Goal: Task Accomplishment & Management: Manage account settings

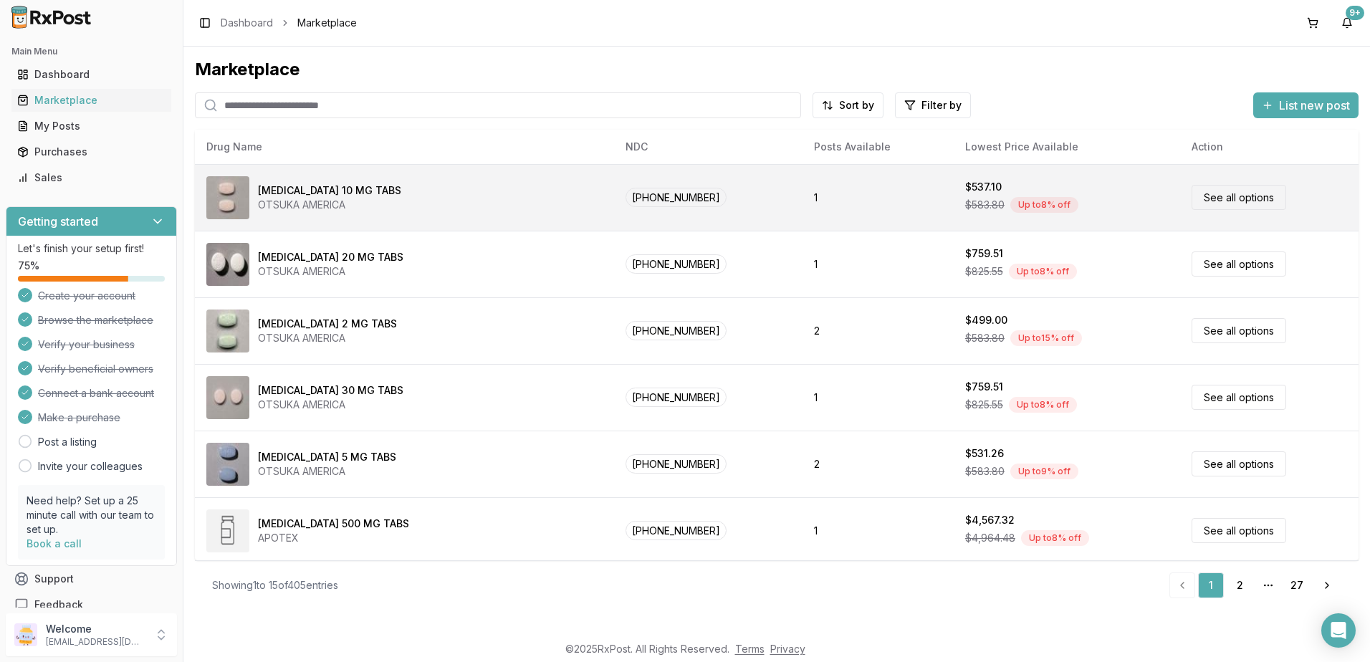
drag, startPoint x: 47, startPoint y: 152, endPoint x: 302, endPoint y: 178, distance: 256.4
click at [49, 152] on div "Purchases" at bounding box center [91, 152] width 148 height 14
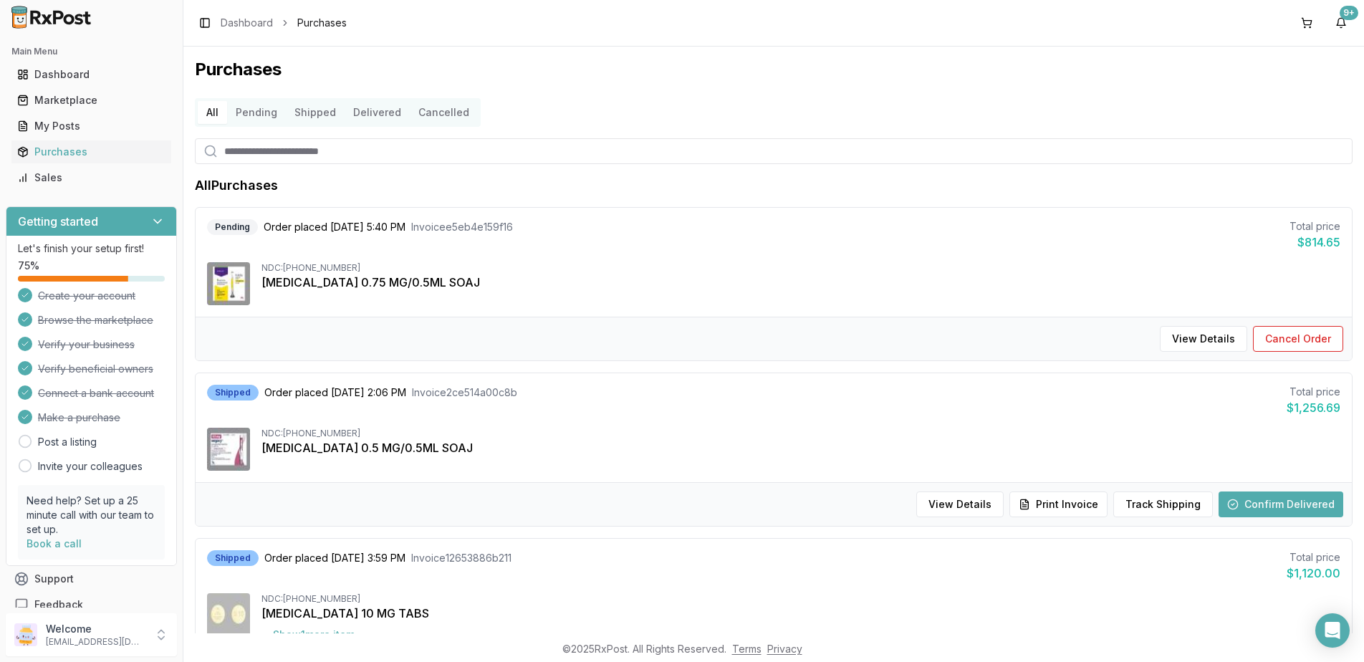
scroll to position [72, 0]
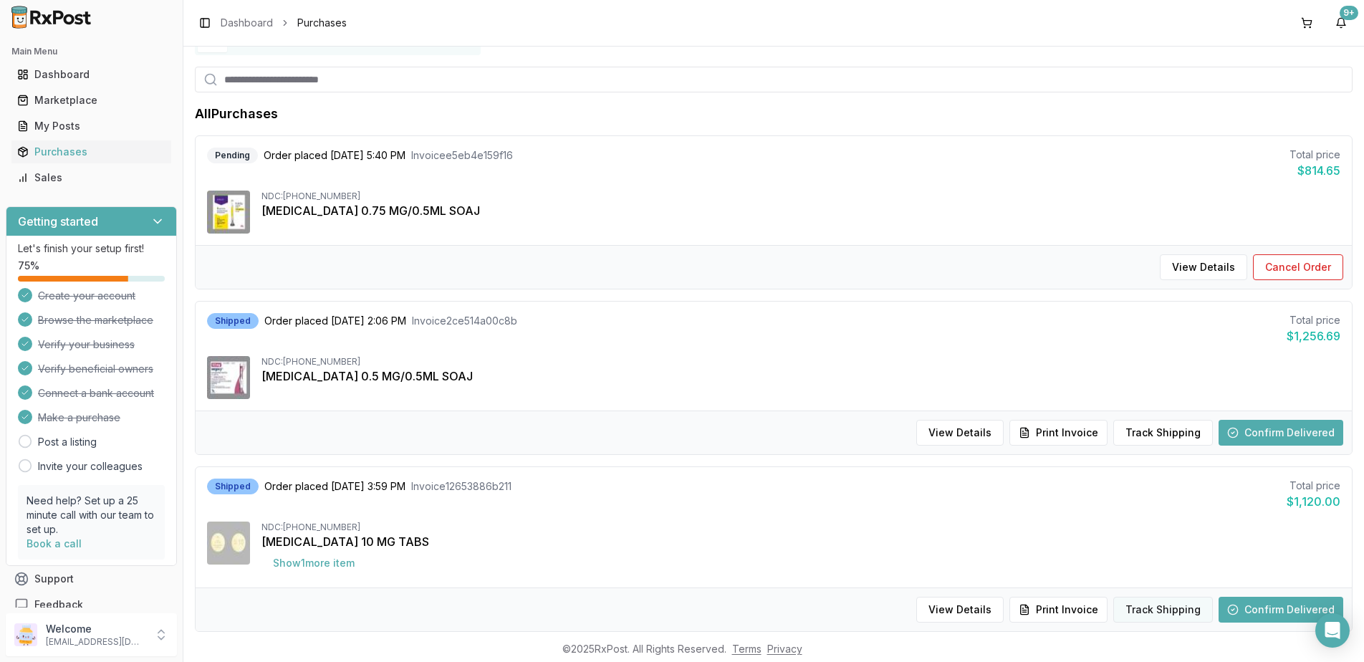
click at [1144, 610] on button "Track Shipping" at bounding box center [1163, 610] width 100 height 26
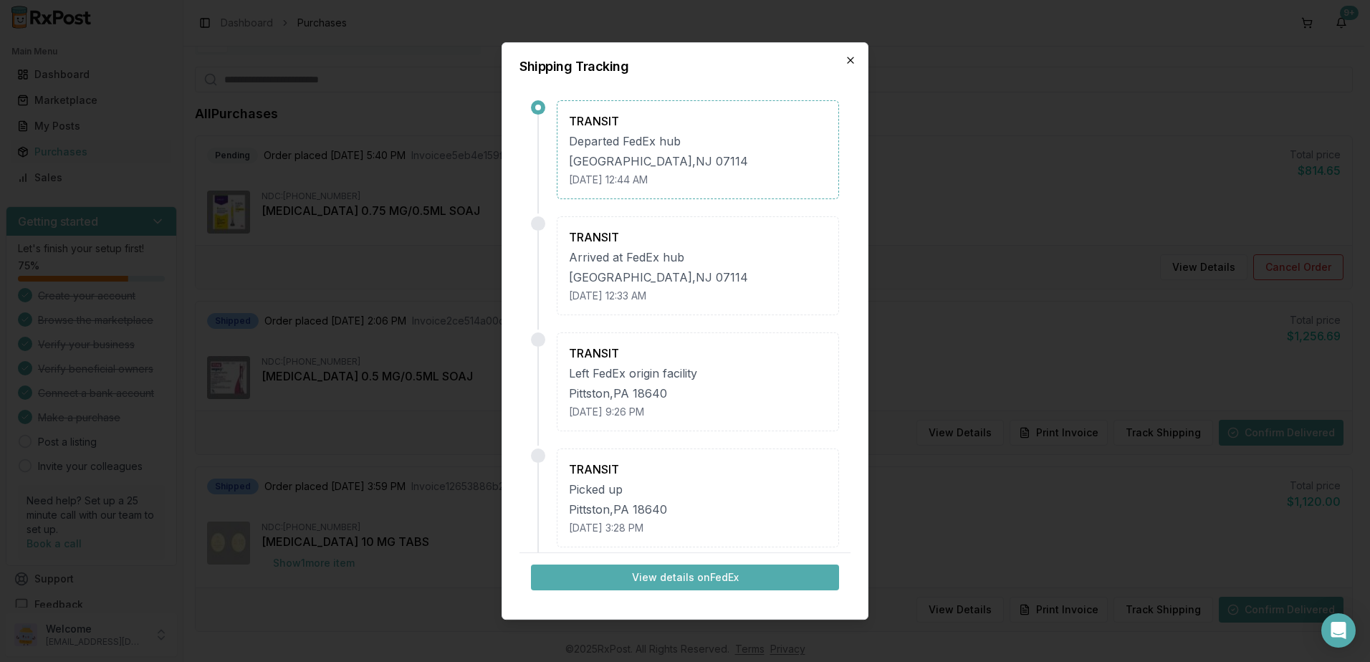
click at [851, 58] on icon "button" at bounding box center [850, 59] width 11 height 11
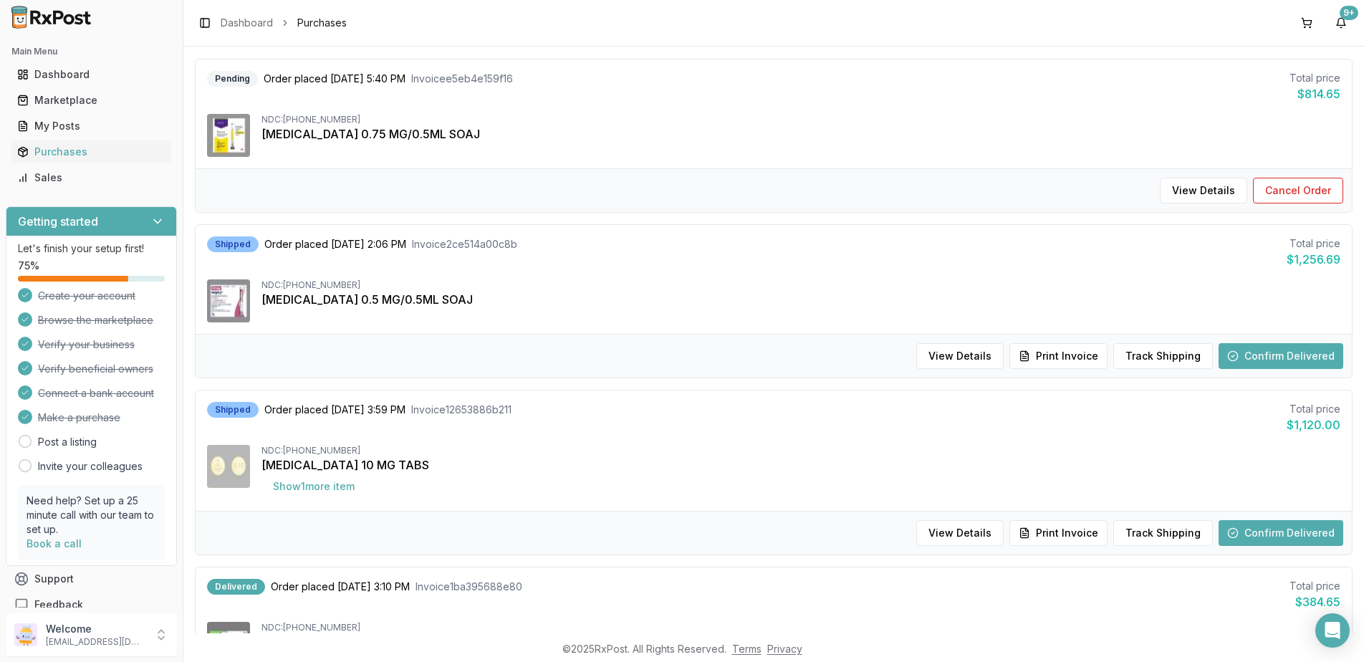
scroll to position [215, 0]
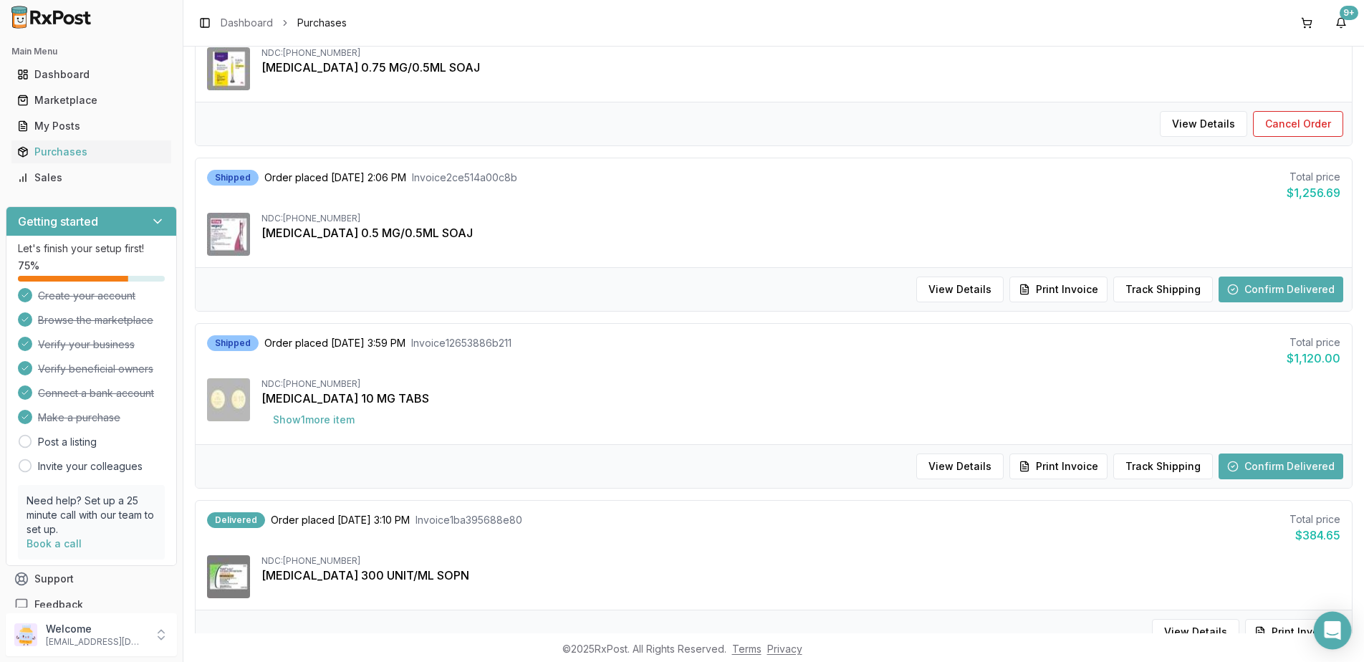
click at [1340, 627] on div "Open Intercom Messenger" at bounding box center [1333, 631] width 38 height 38
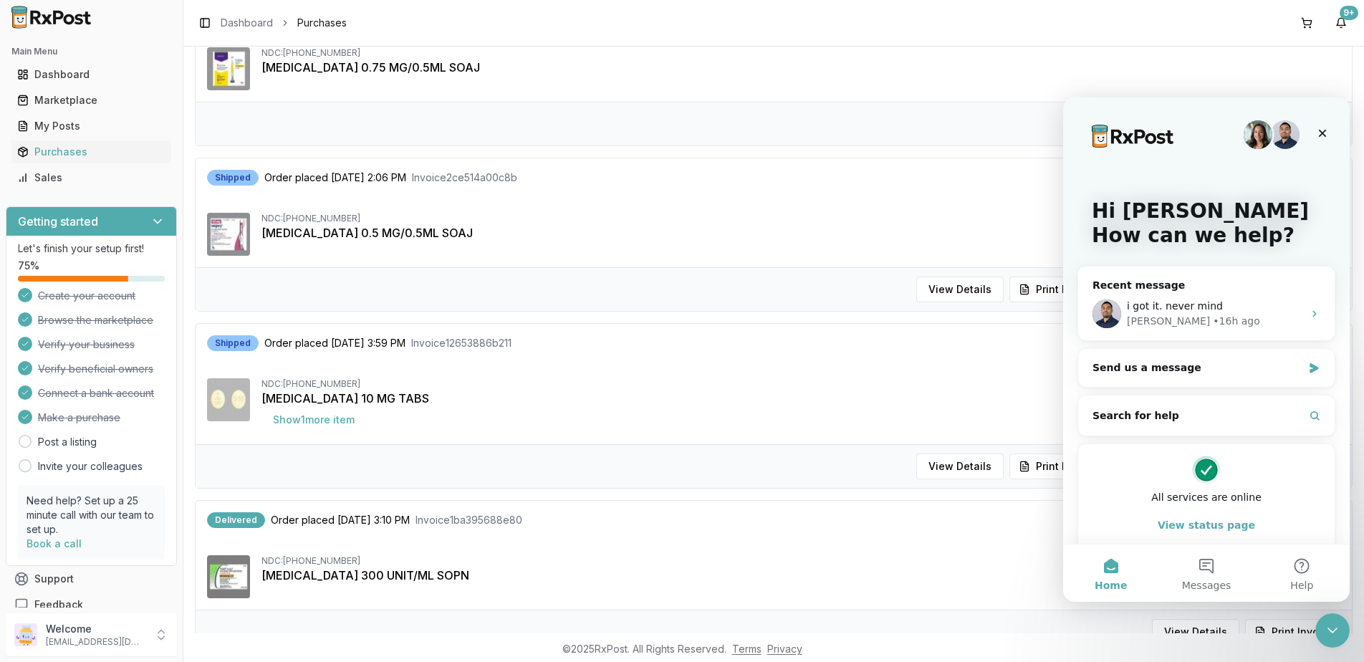
scroll to position [0, 0]
click at [1191, 308] on span "i got it. never mind" at bounding box center [1175, 305] width 96 height 11
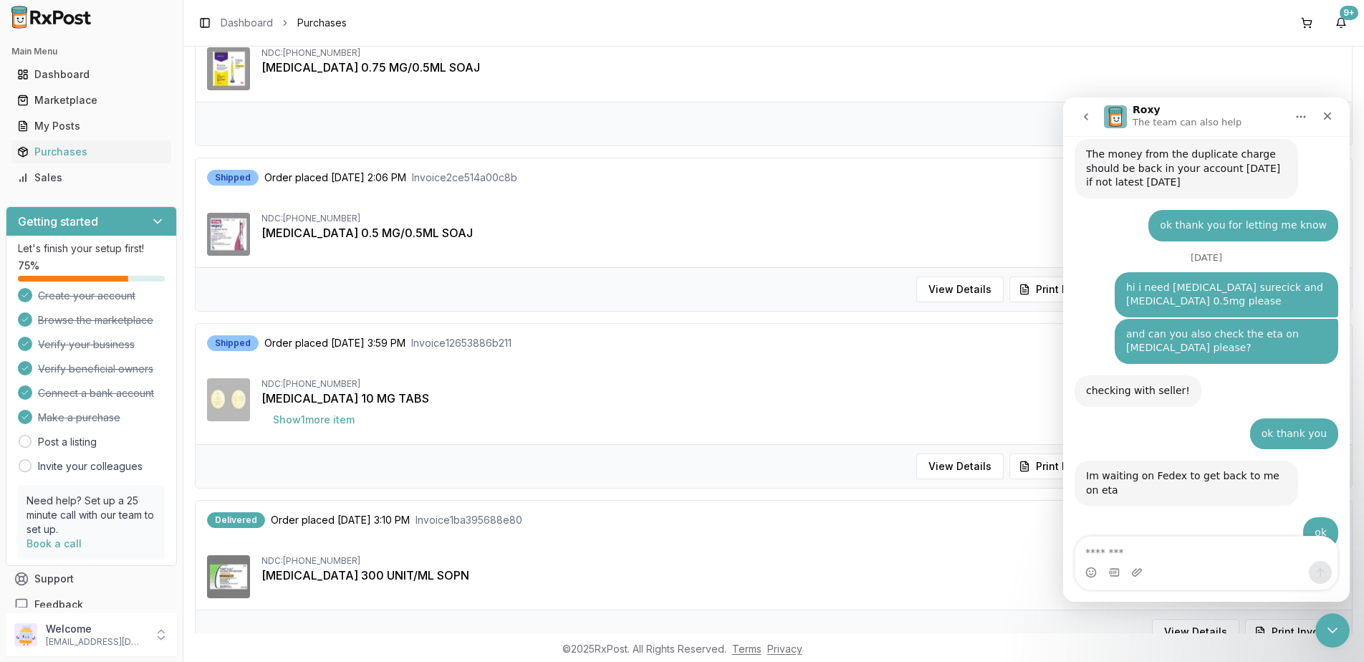
scroll to position [9620, 0]
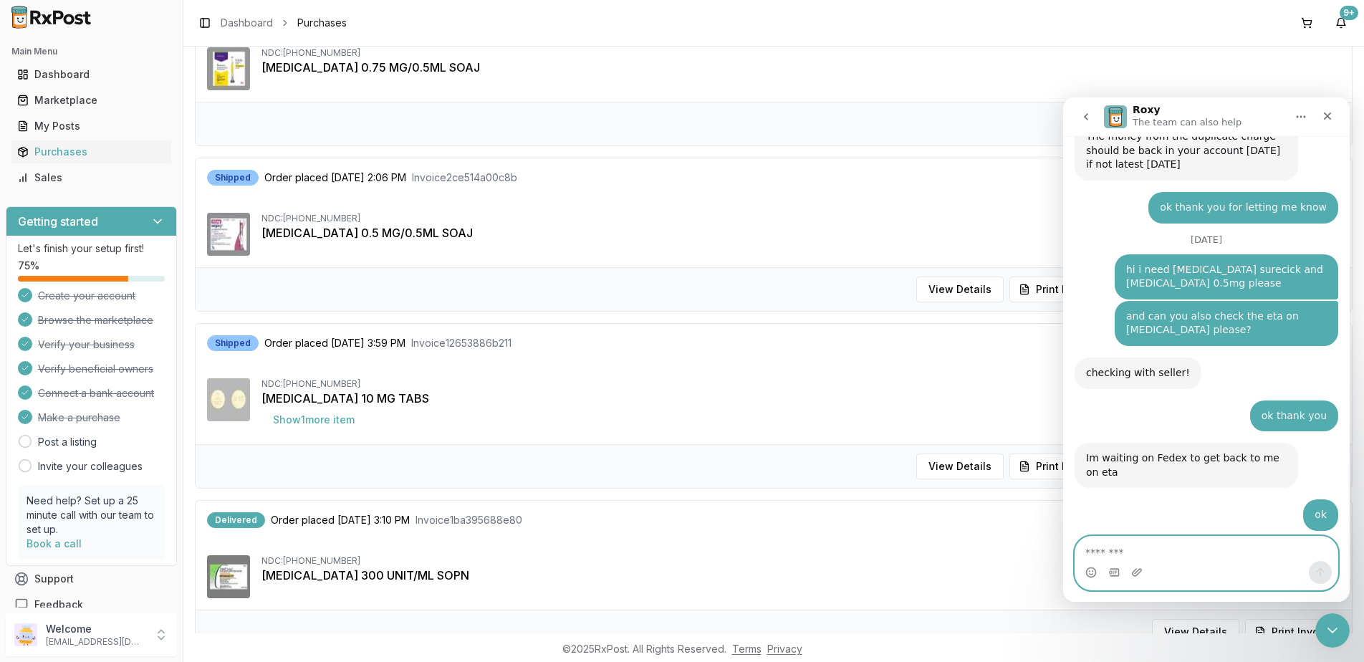
click at [1214, 552] on textarea "Message…" at bounding box center [1206, 549] width 262 height 24
click at [1183, 550] on textarea "Message…" at bounding box center [1206, 549] width 262 height 24
type textarea "*"
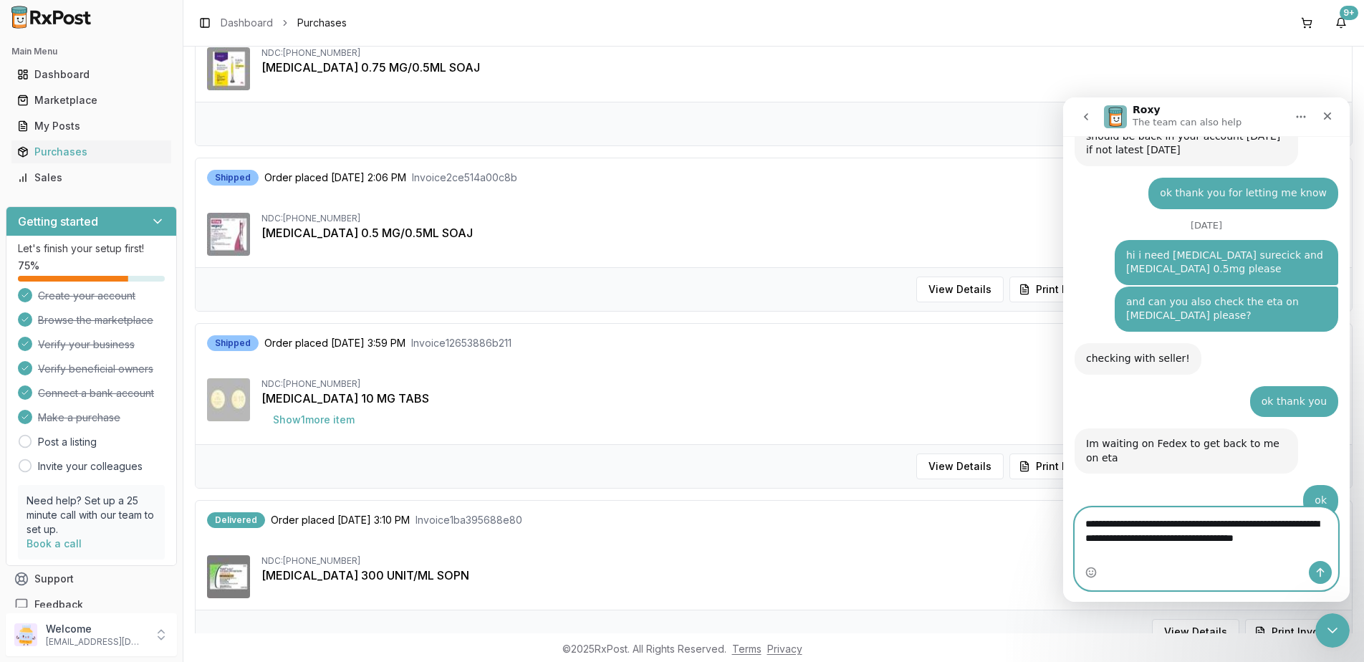
scroll to position [9649, 0]
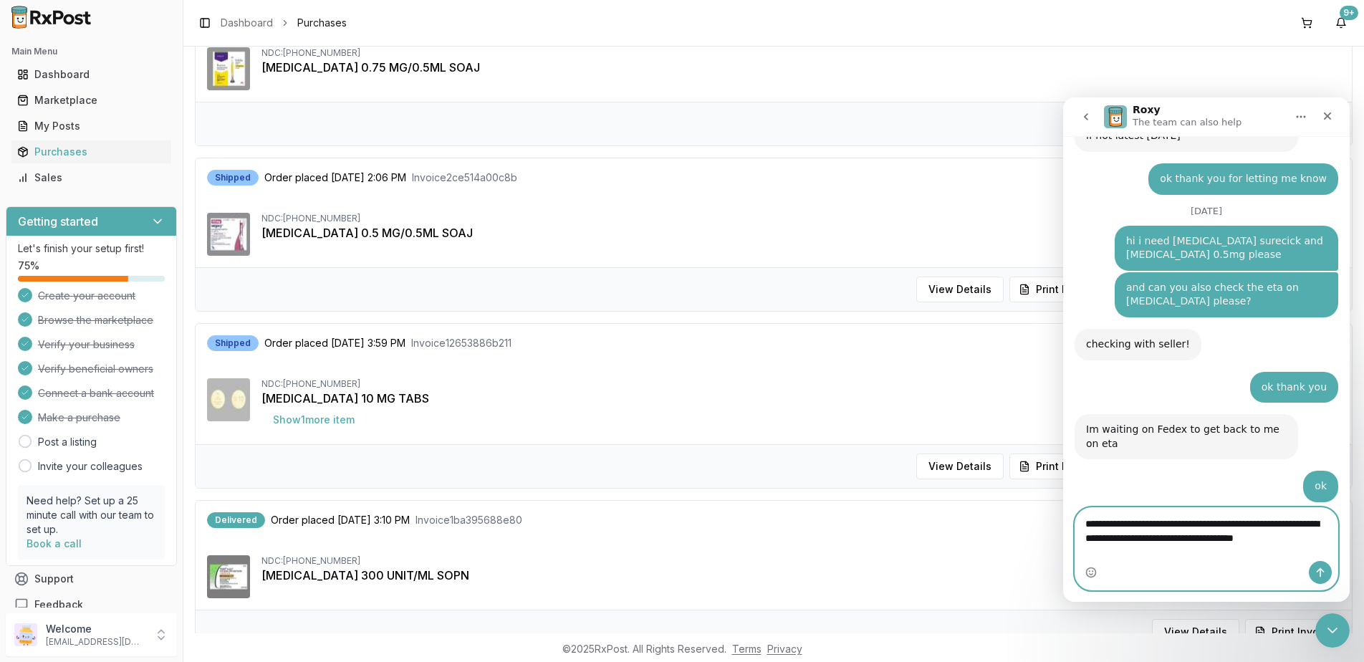
type textarea "**********"
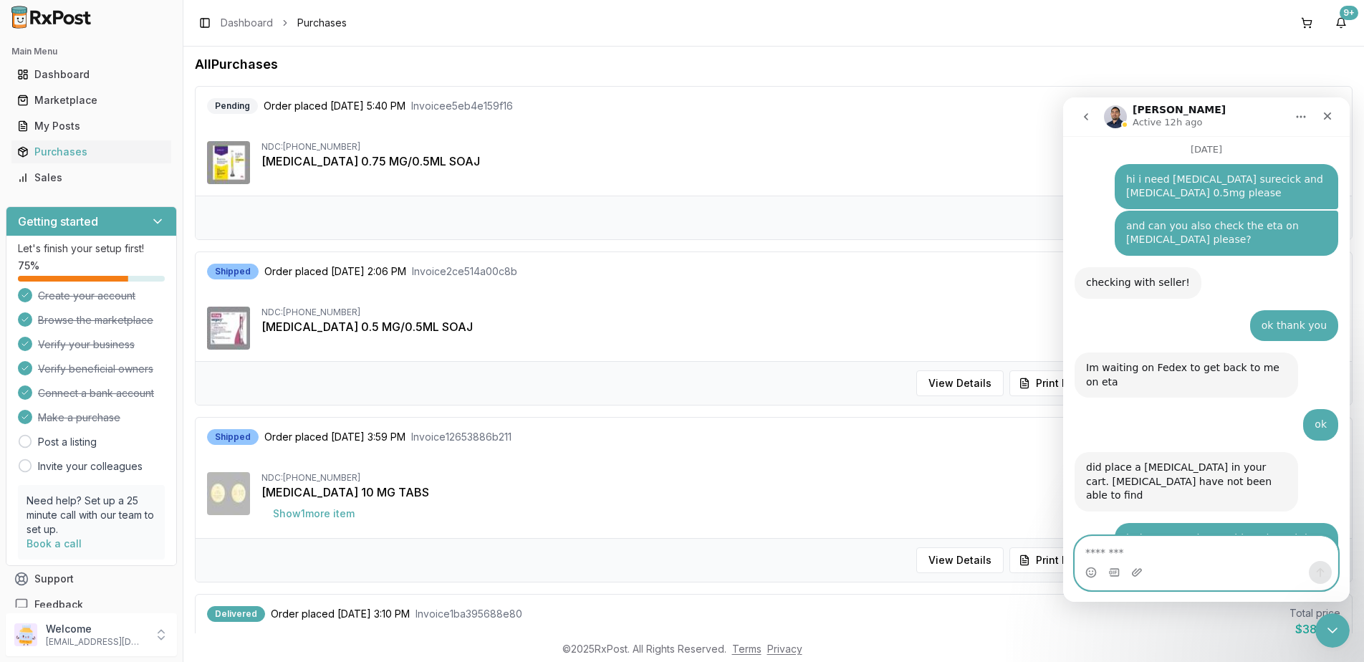
scroll to position [215, 0]
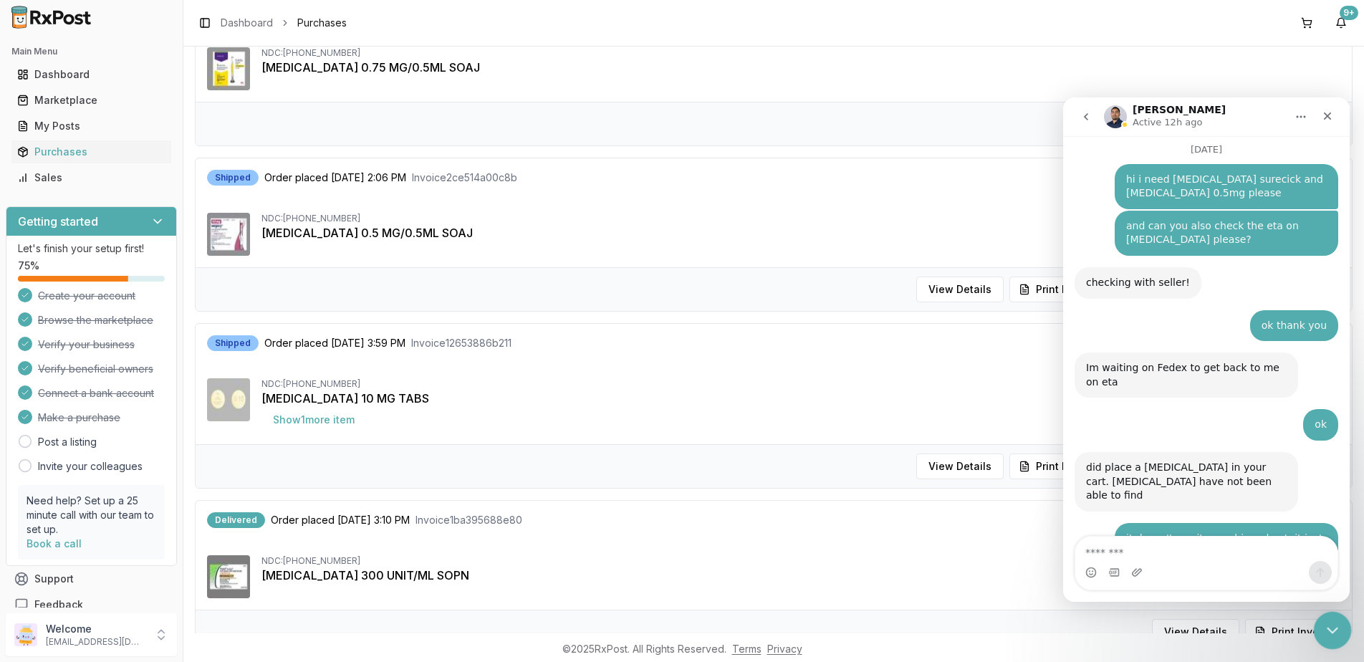
click at [1329, 614] on div "Close Intercom Messenger" at bounding box center [1330, 628] width 34 height 34
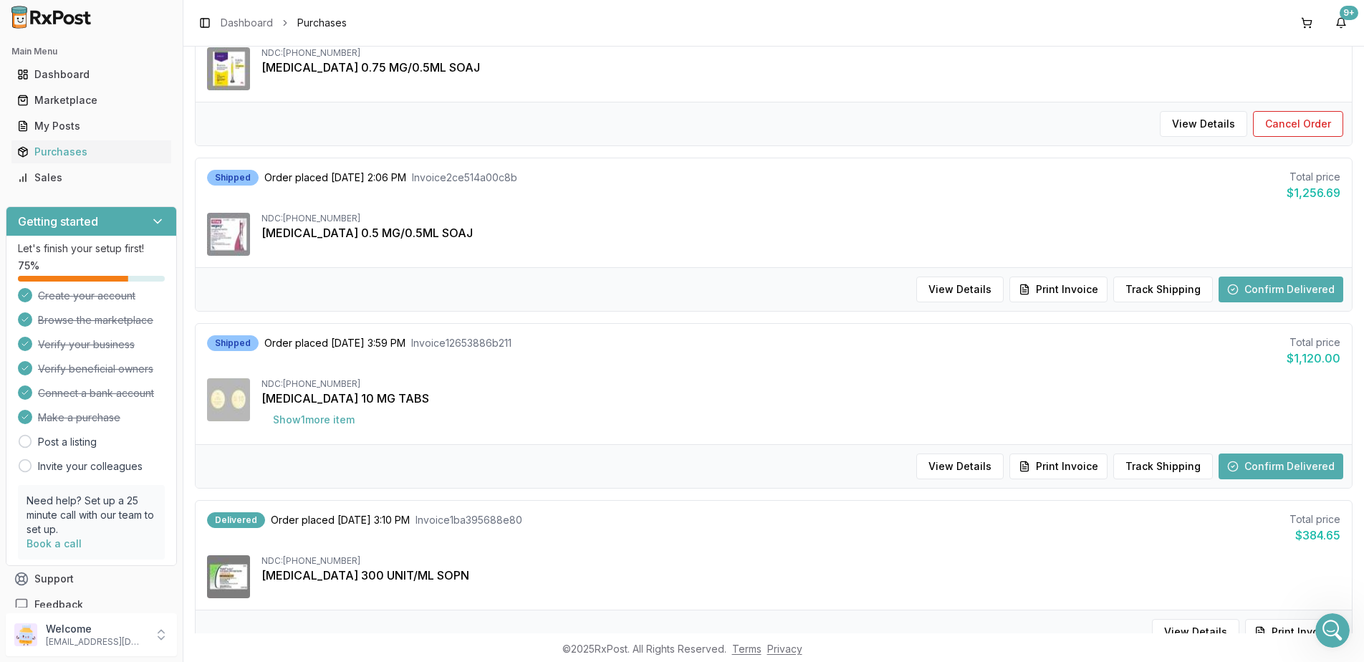
scroll to position [9710, 0]
click at [1307, 293] on button "Confirm Delivered" at bounding box center [1281, 290] width 125 height 26
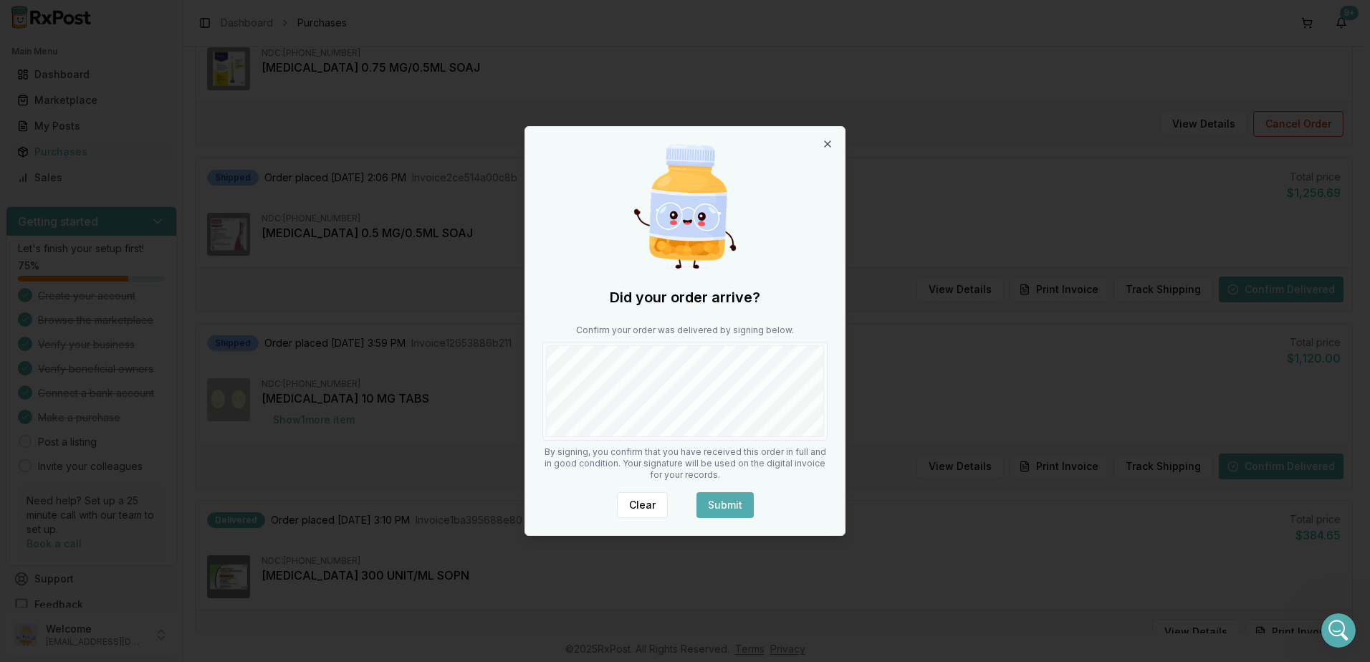
click at [734, 502] on button "Submit" at bounding box center [724, 505] width 57 height 26
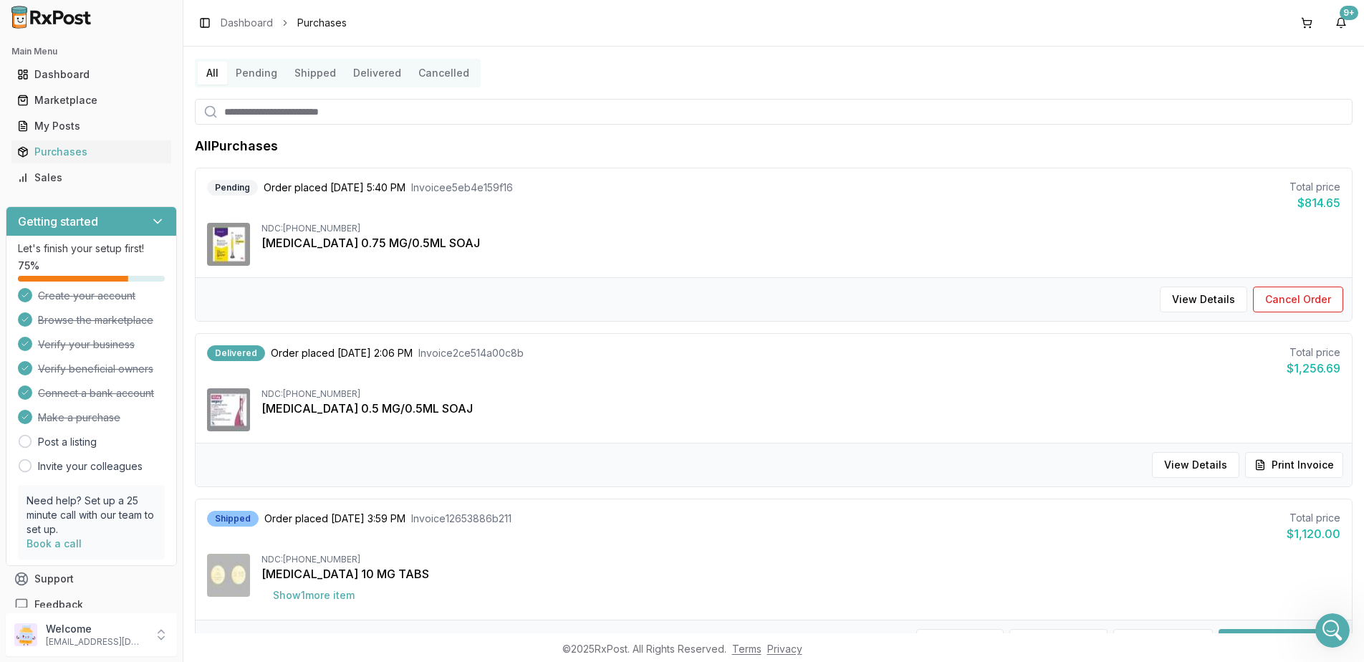
scroll to position [72, 0]
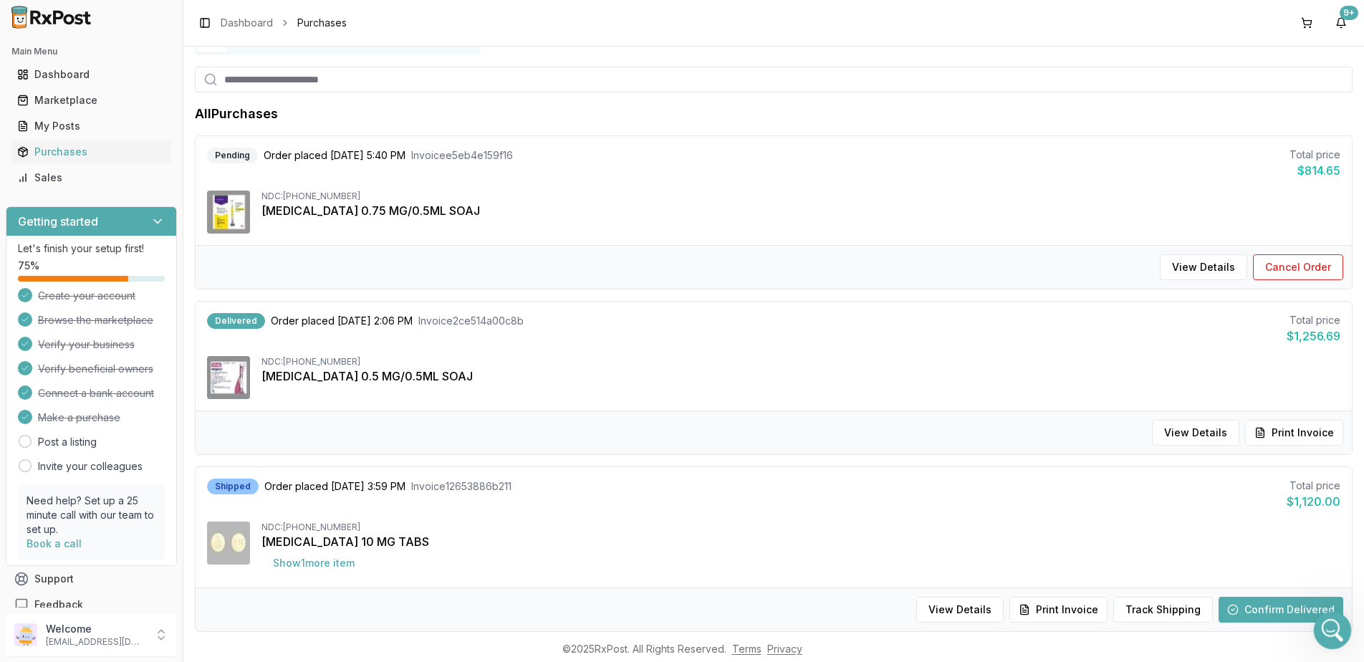
drag, startPoint x: 1323, startPoint y: 640, endPoint x: 2567, endPoint y: 1145, distance: 1342.4
click at [1322, 642] on div "Open Intercom Messenger" at bounding box center [1330, 628] width 47 height 47
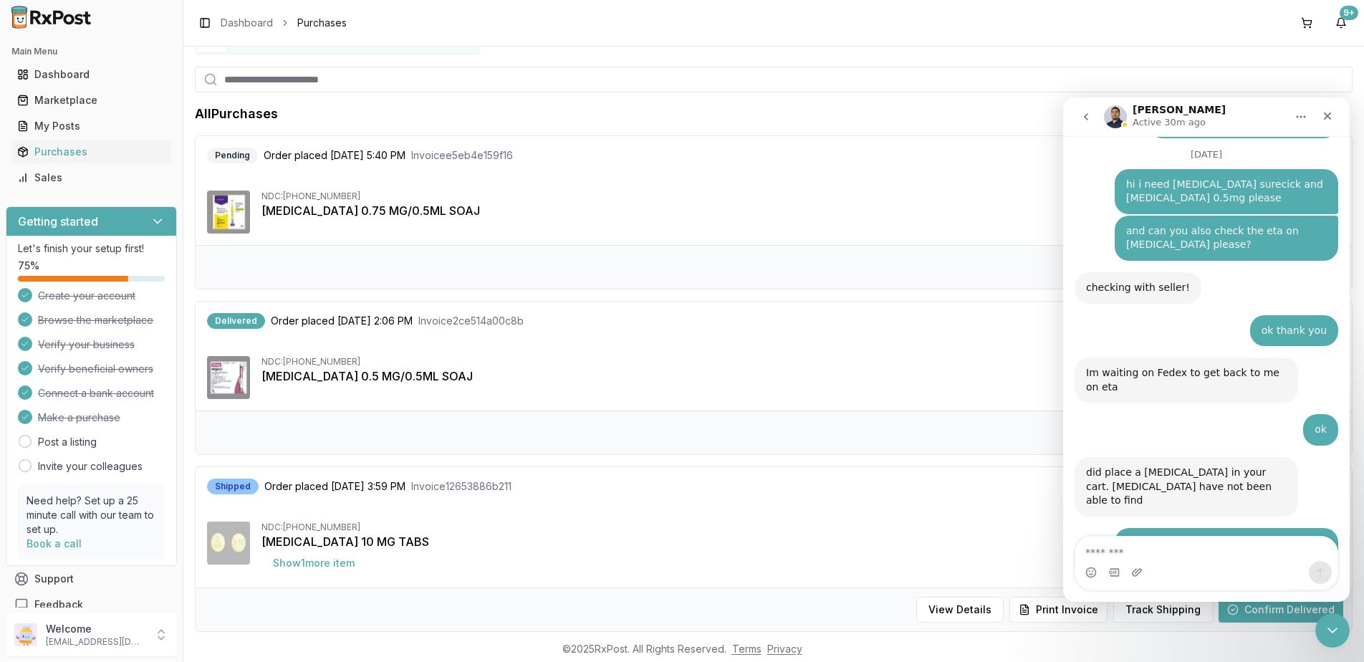
scroll to position [9710, 0]
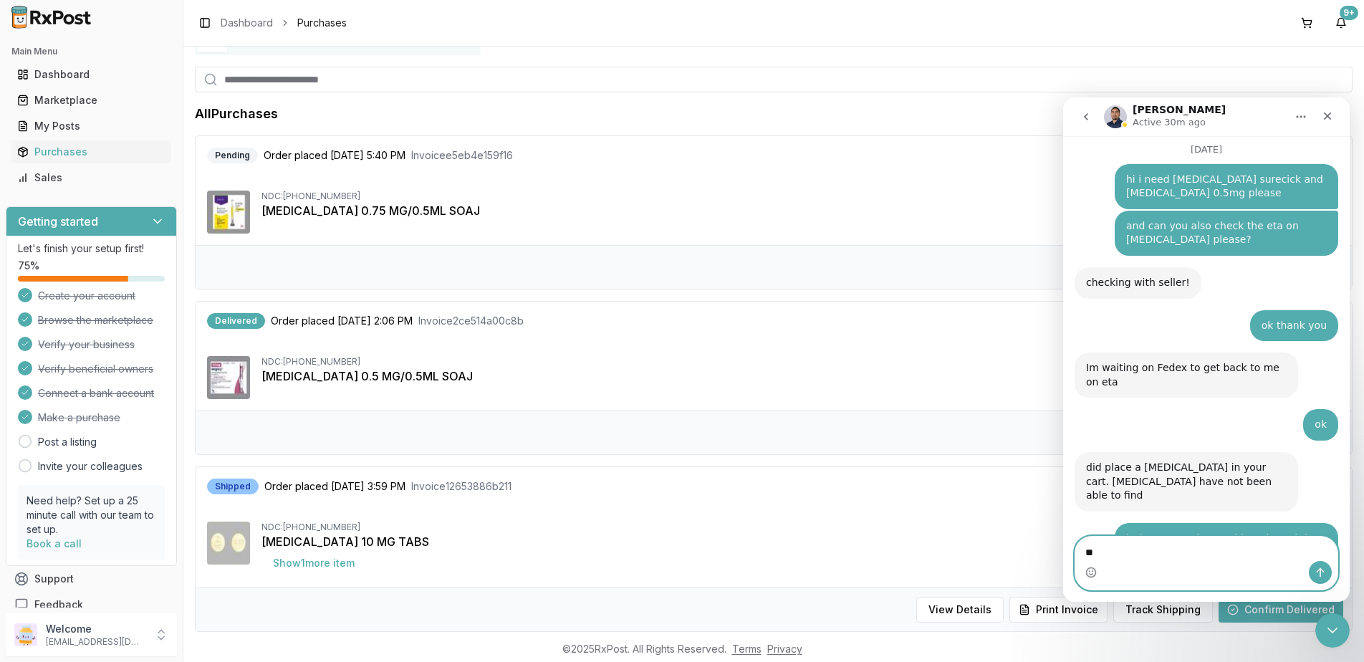
type textarea "*"
type textarea "**********"
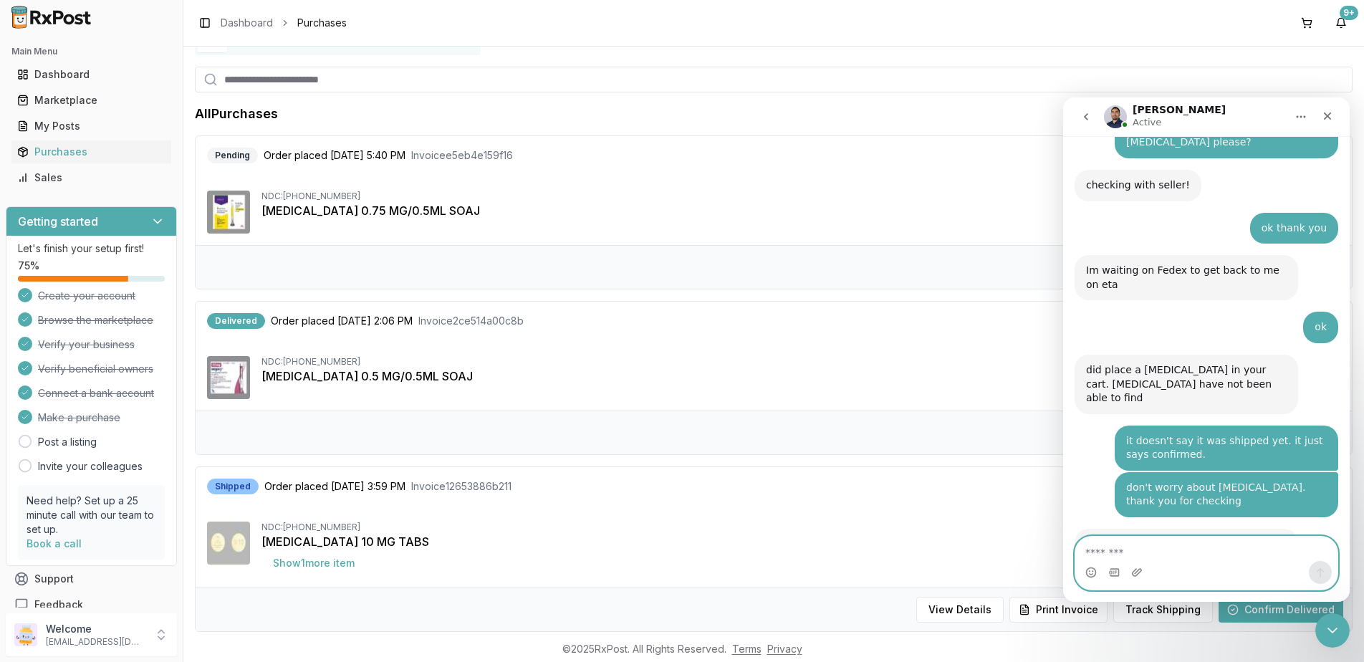
scroll to position [9857, 0]
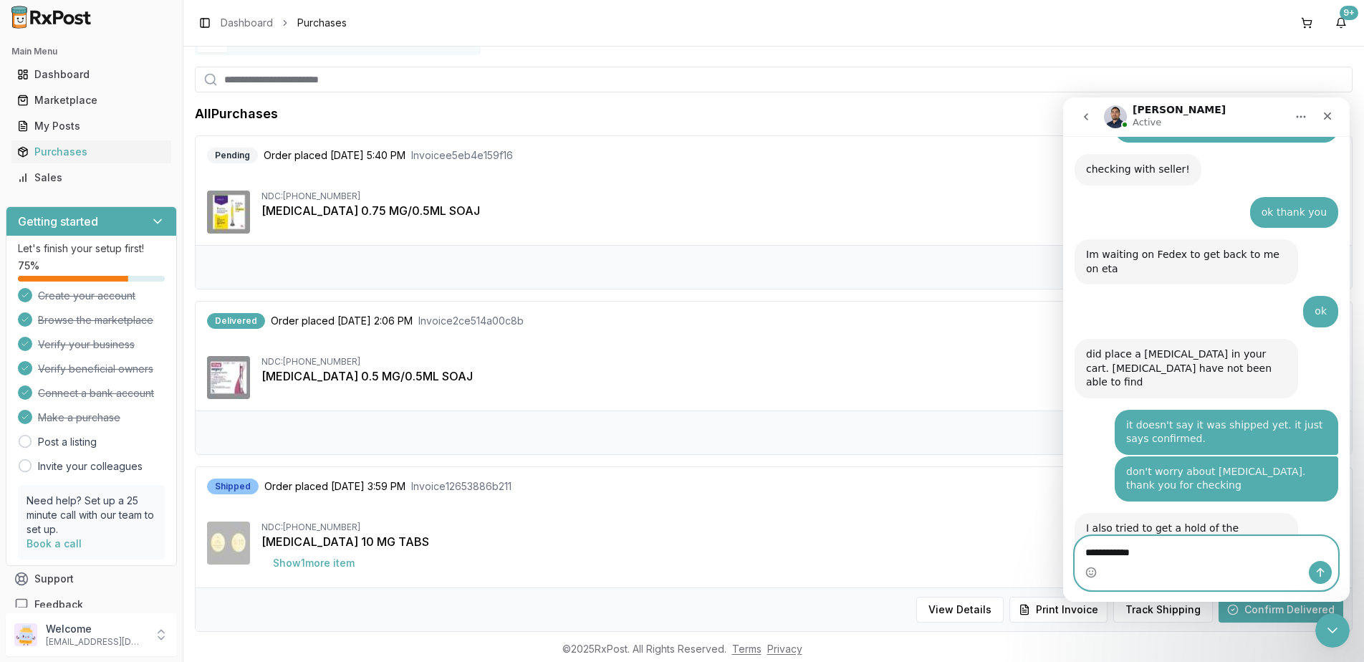
type textarea "**********"
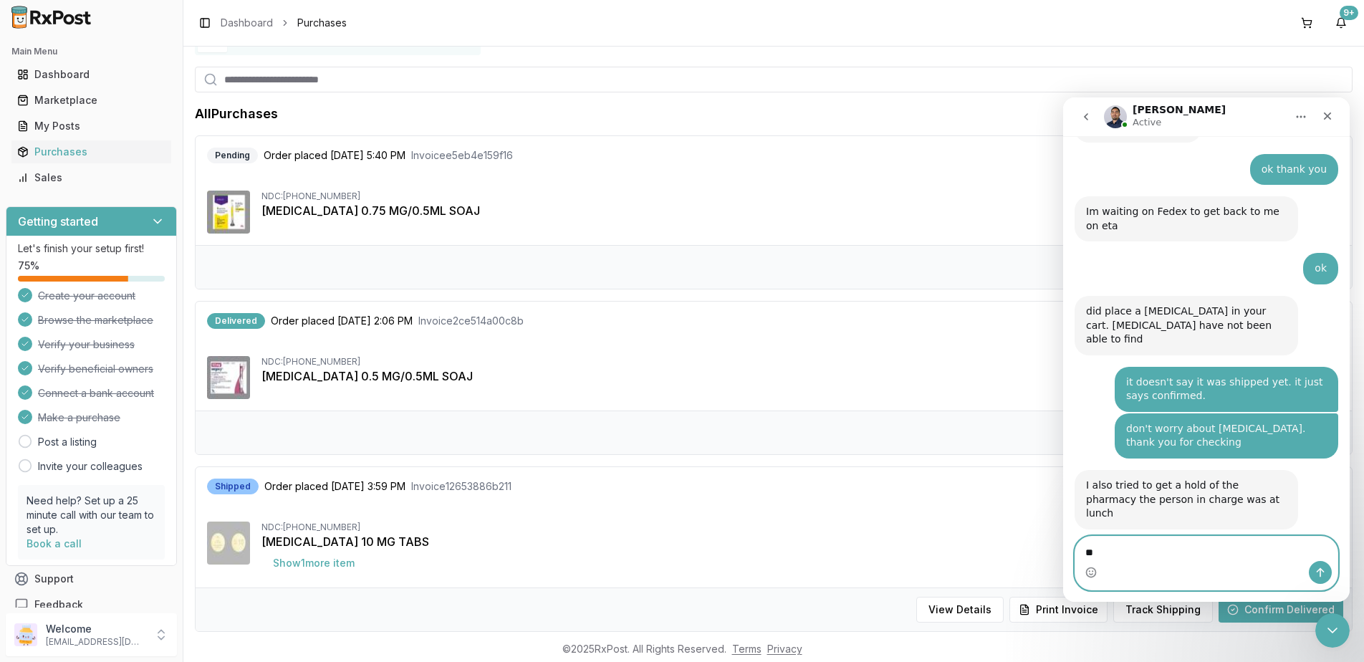
type textarea "*"
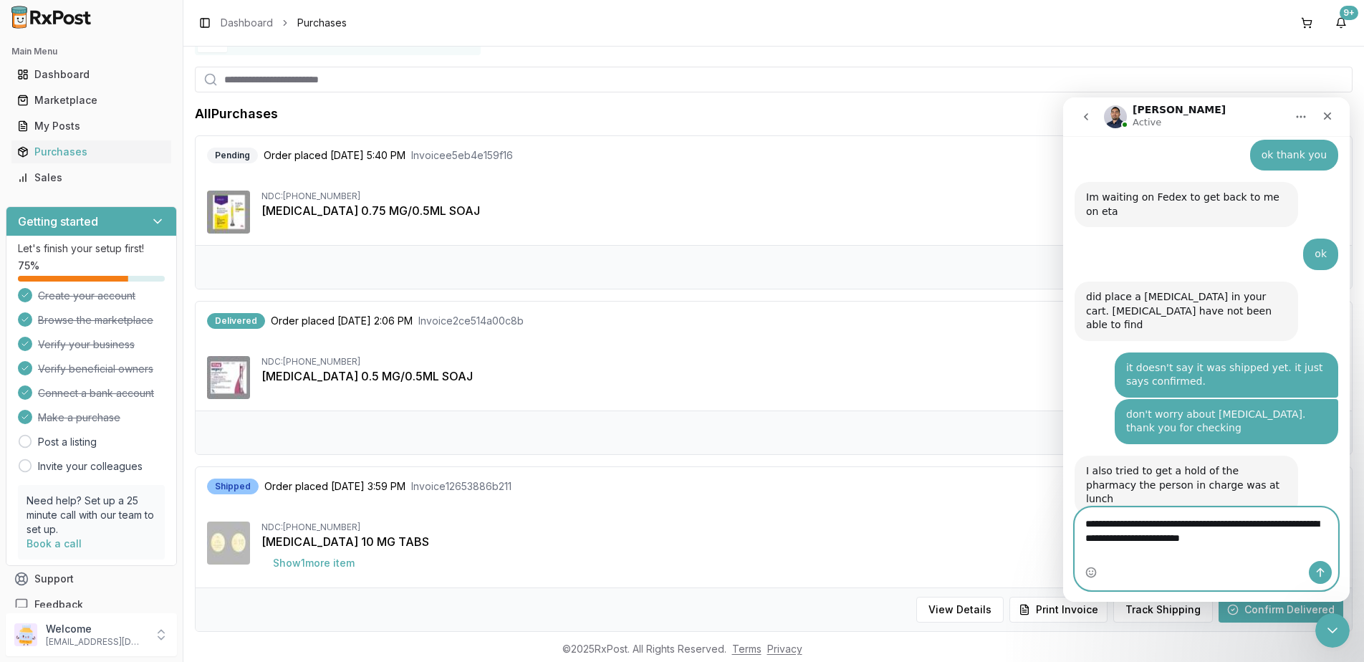
type textarea "**********"
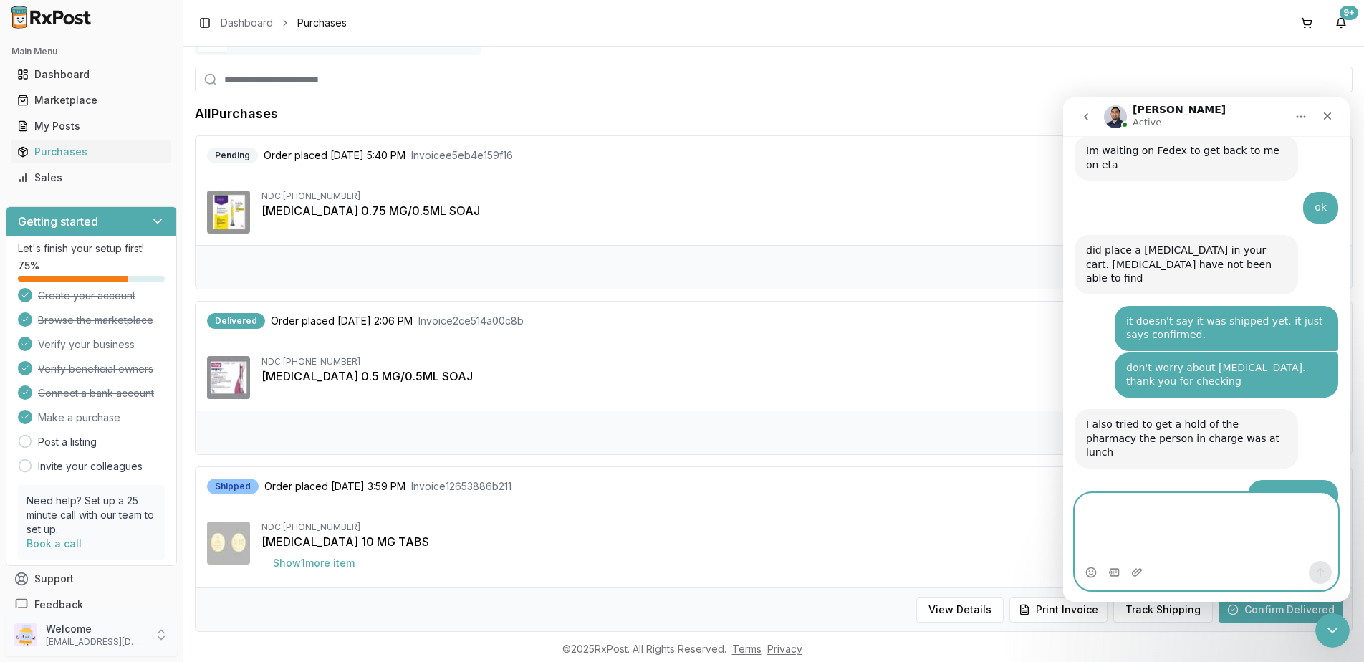
scroll to position [10036, 0]
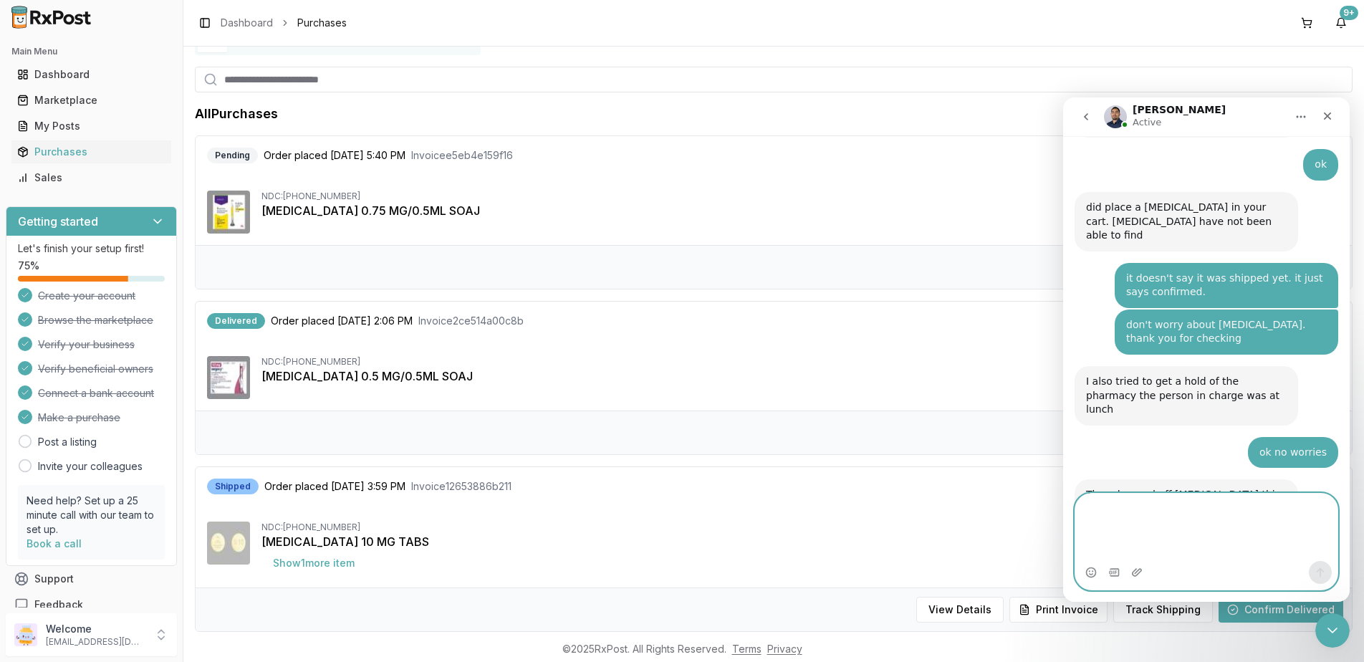
click at [1125, 513] on textarea "Message…" at bounding box center [1206, 527] width 262 height 67
